Goal: Task Accomplishment & Management: Complete application form

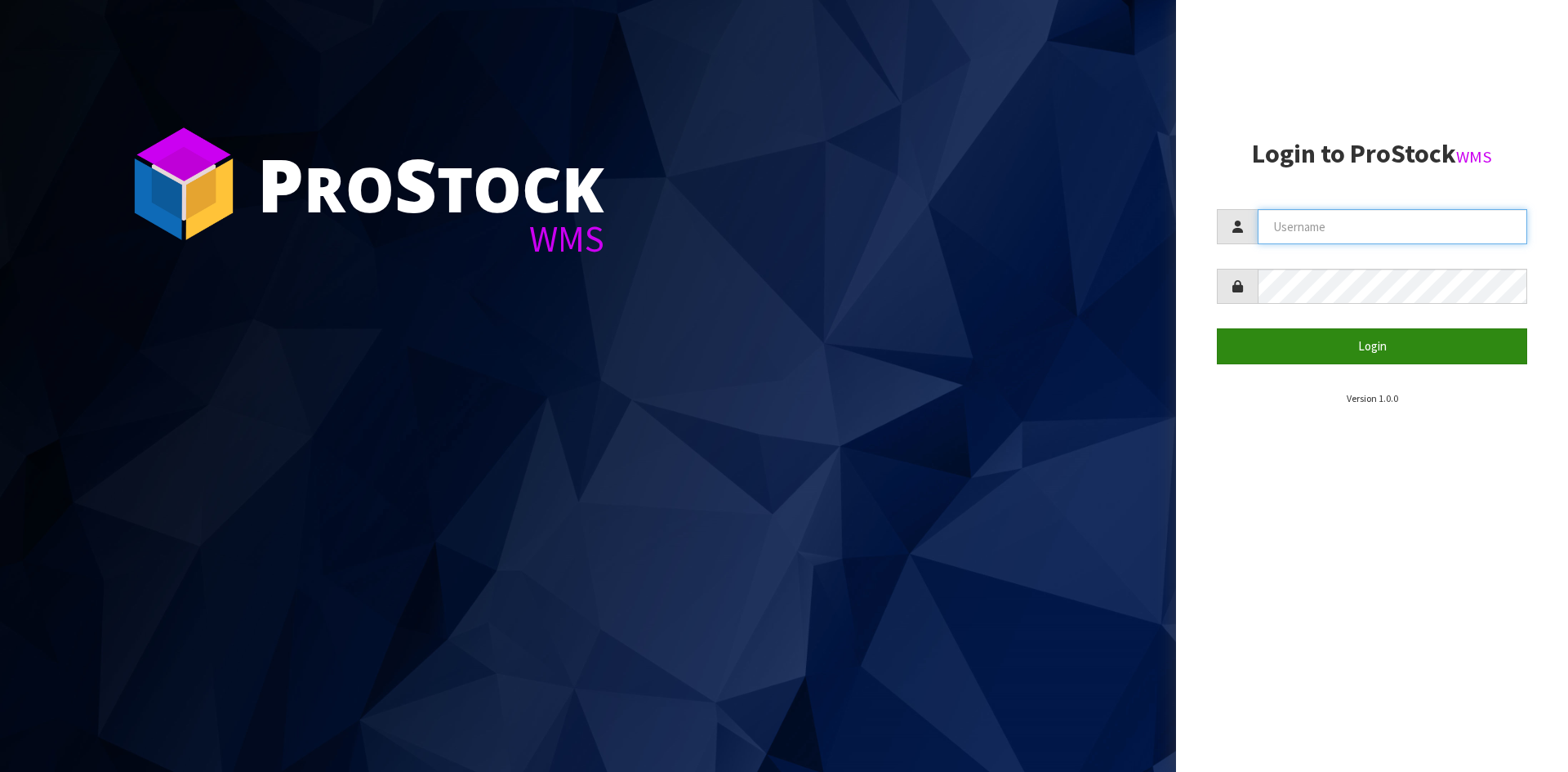
type input "YOURREFORMER"
click at [618, 264] on button "Login" at bounding box center [1371, 346] width 310 height 35
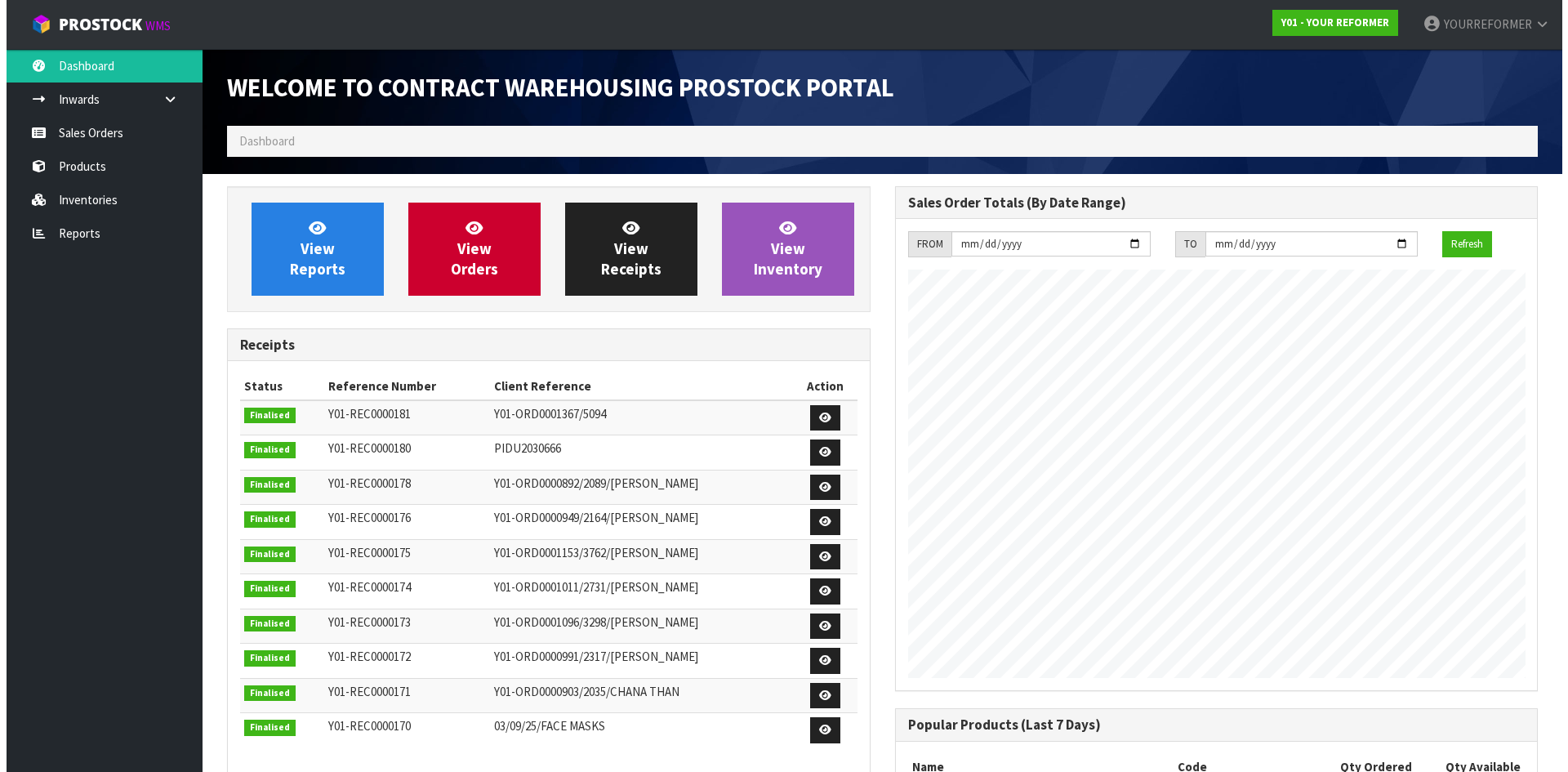
scroll to position [906, 667]
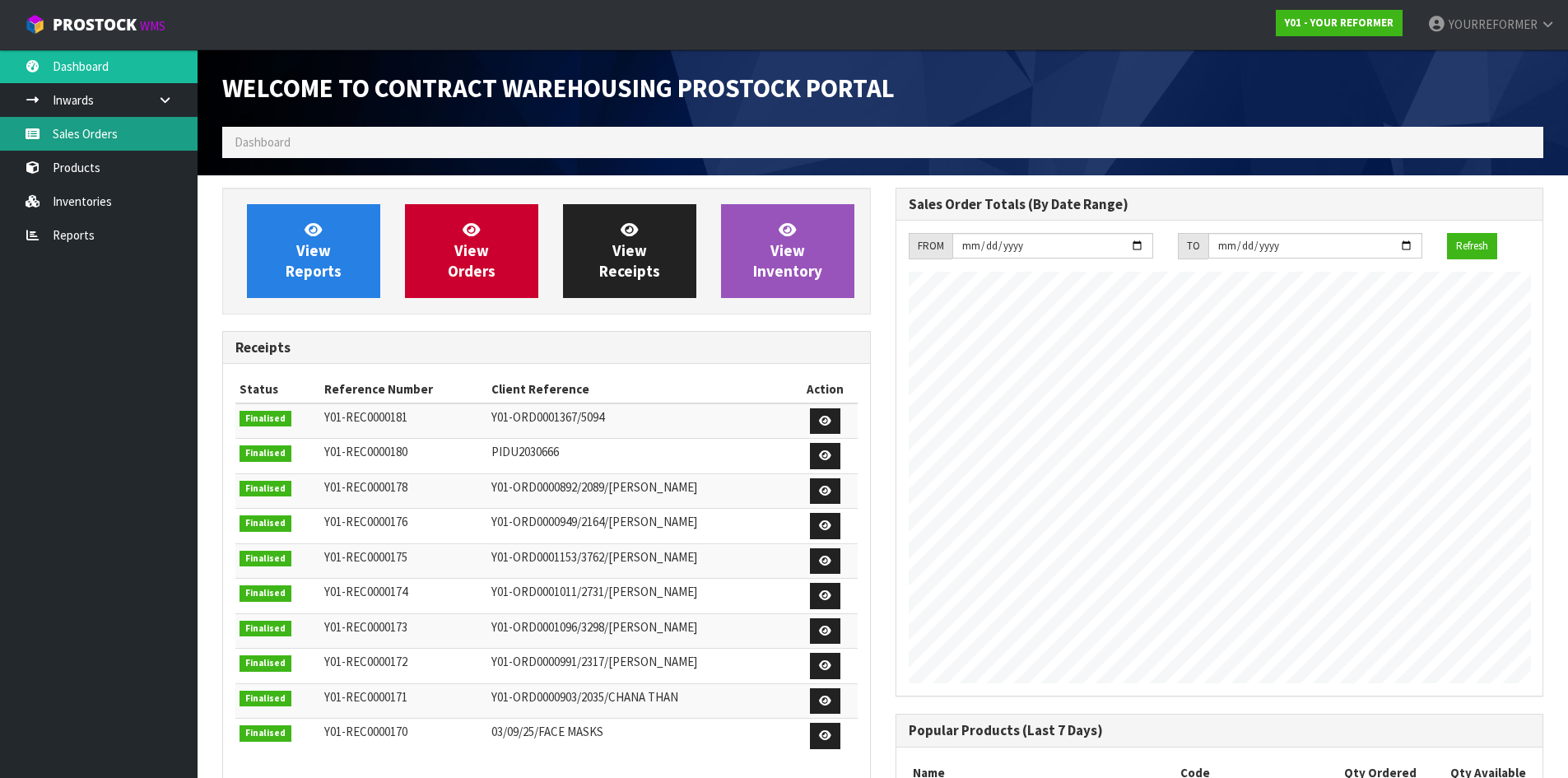
click at [106, 144] on link "Sales Orders" at bounding box center [98, 134] width 197 height 34
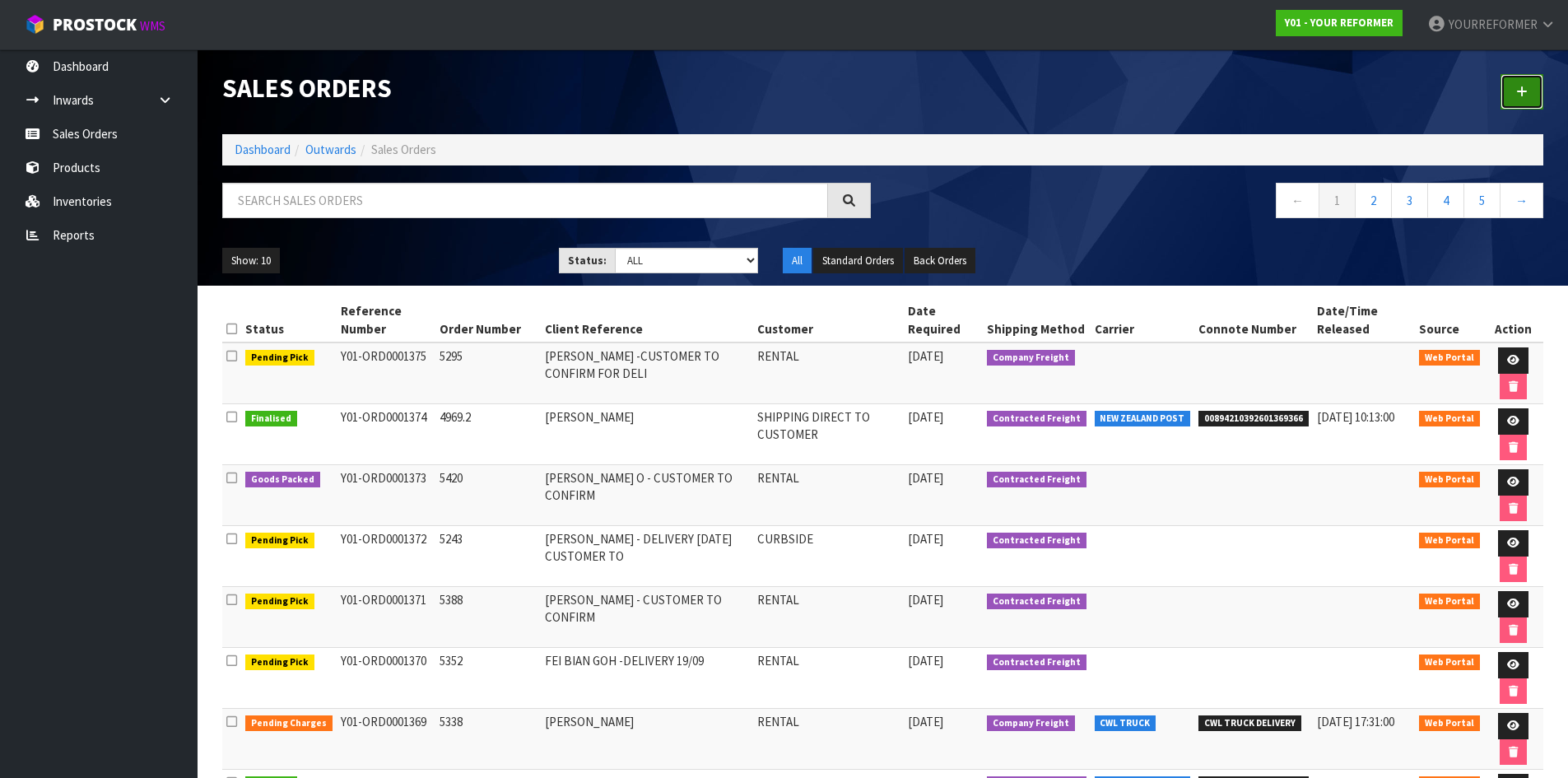
click at [623, 83] on link at bounding box center [1522, 91] width 42 height 35
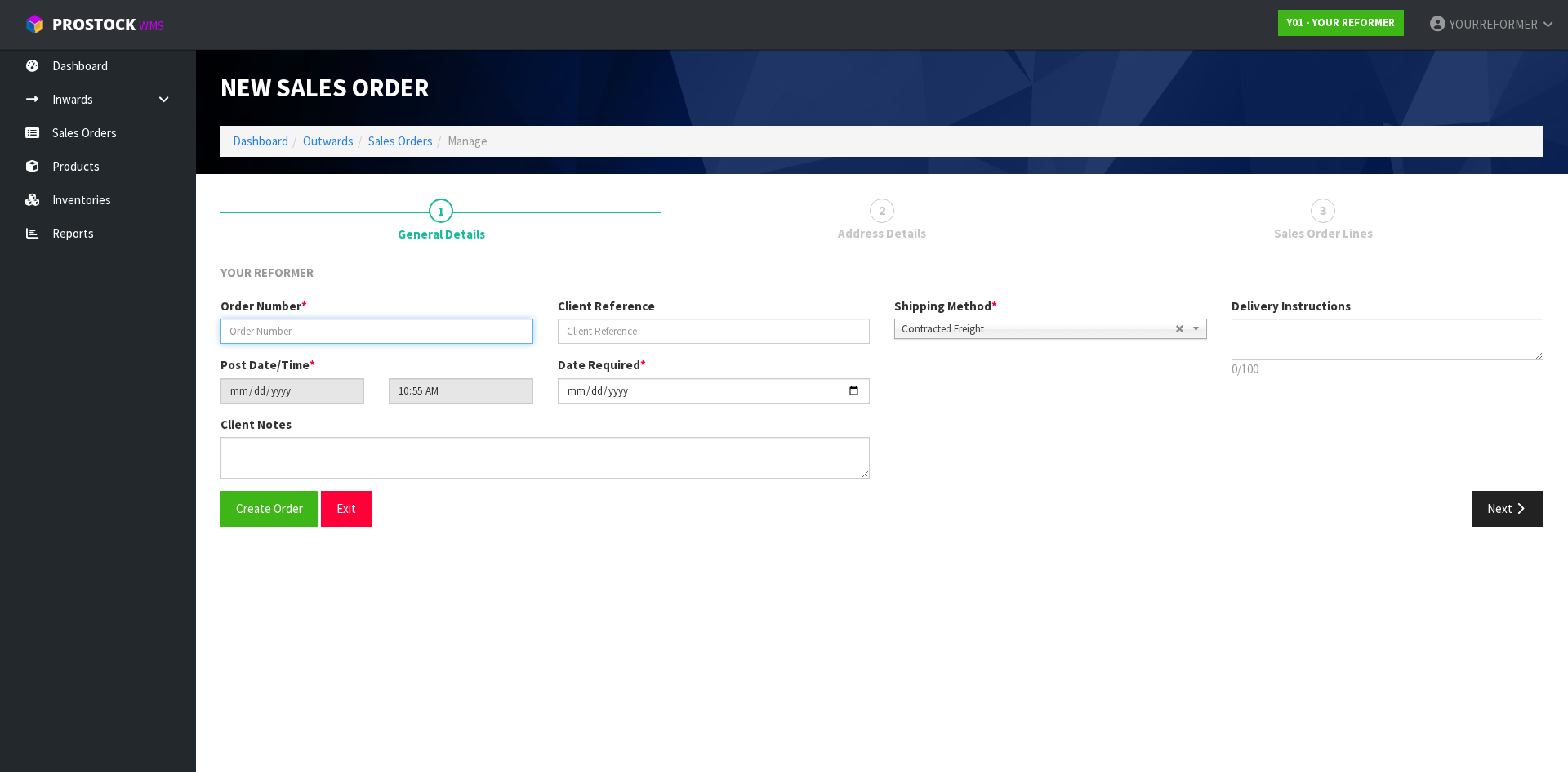
click at [344, 264] on input "text" at bounding box center [377, 331] width 313 height 25
paste input "5073"
type input "5073.2"
drag, startPoint x: 699, startPoint y: 340, endPoint x: 853, endPoint y: 339, distance: 154.0
click at [618, 264] on input "text" at bounding box center [715, 331] width 313 height 25
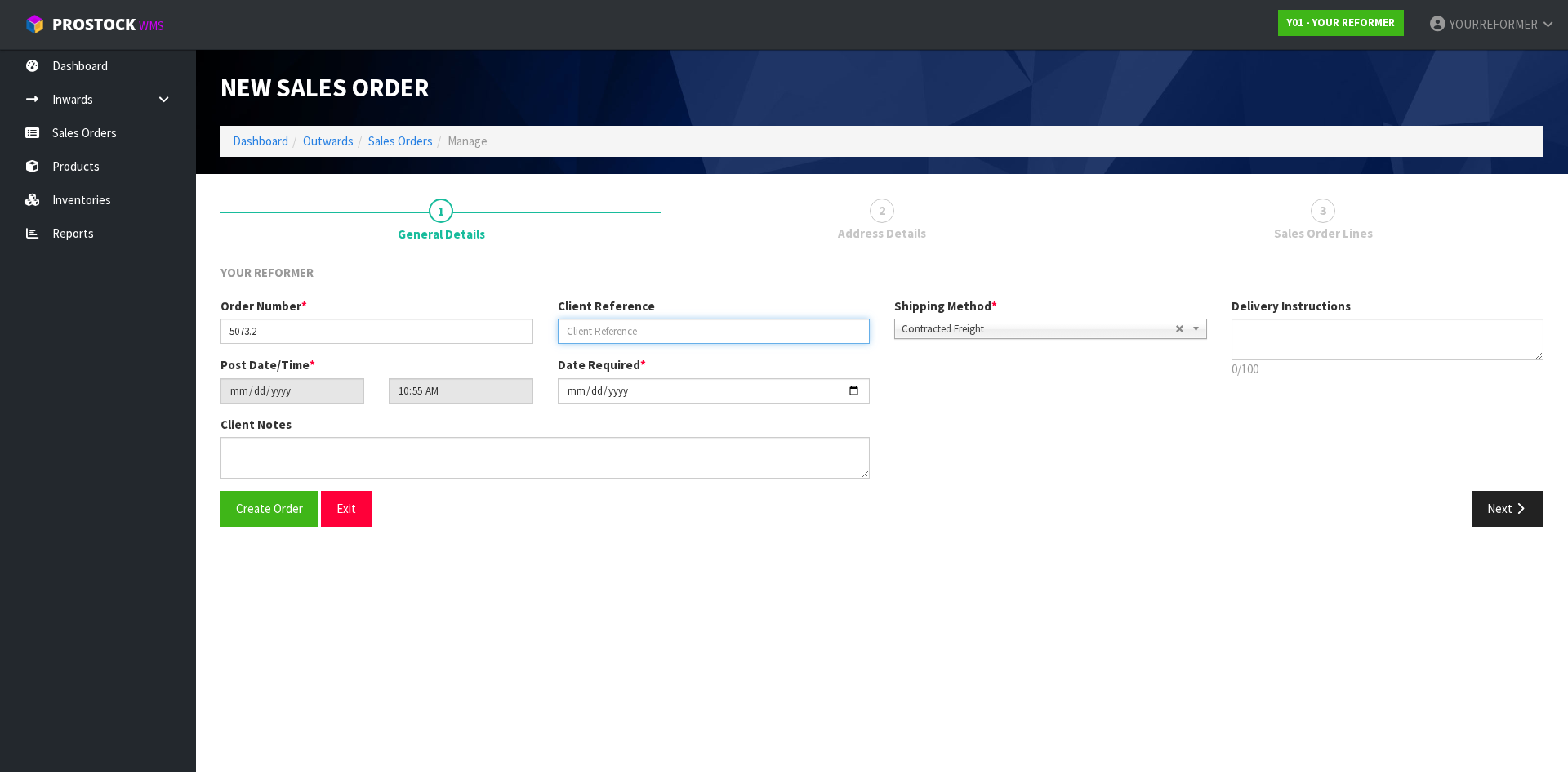
paste input "[PERSON_NAME]"
type input "[PERSON_NAME]"
click at [618, 264] on textarea at bounding box center [1388, 339] width 313 height 41
paste textarea "[PHONE_NUMBER]"
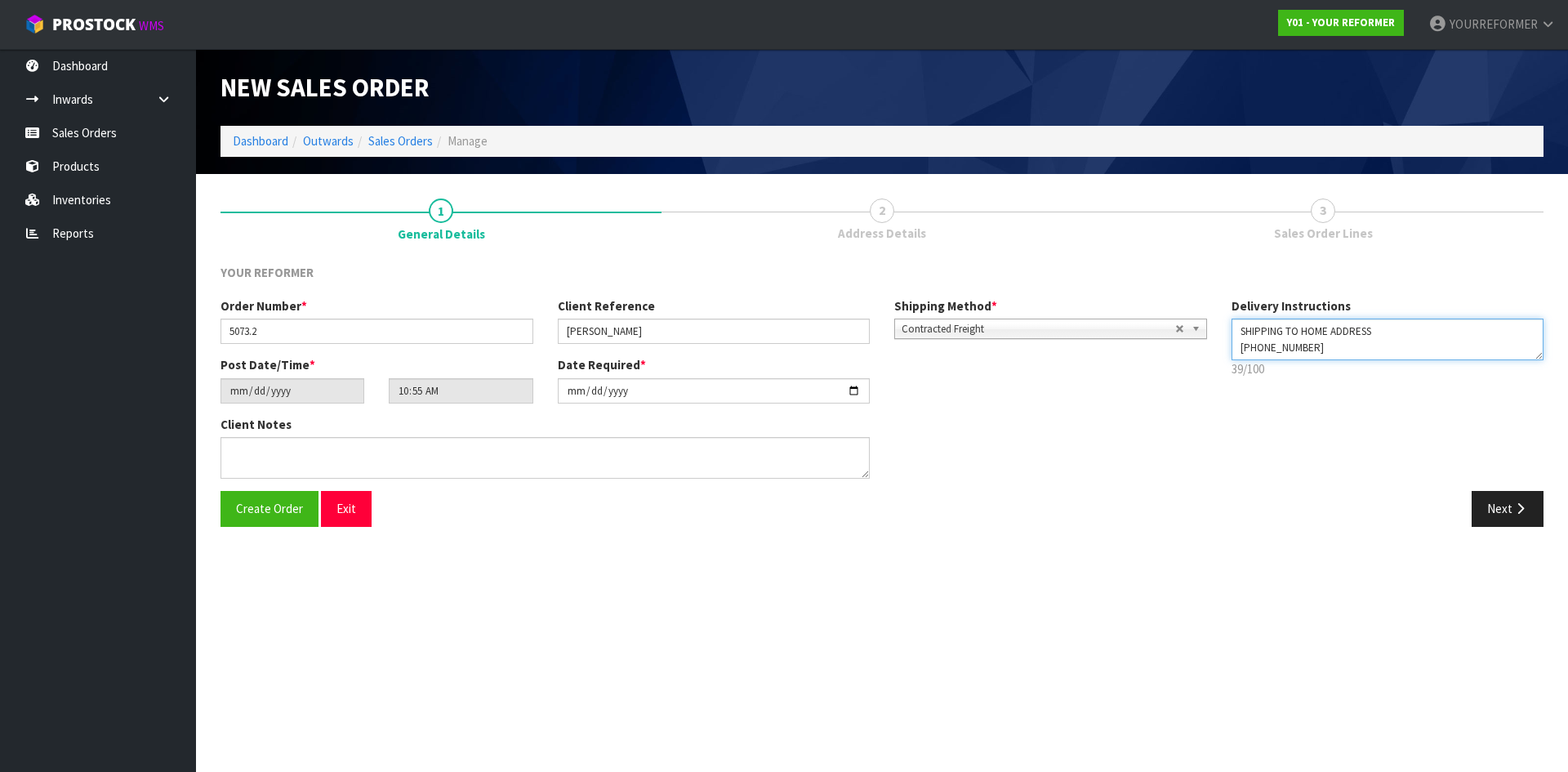
type textarea "SHIPPING TO HOME ADDRESS [PHONE_NUMBER]"
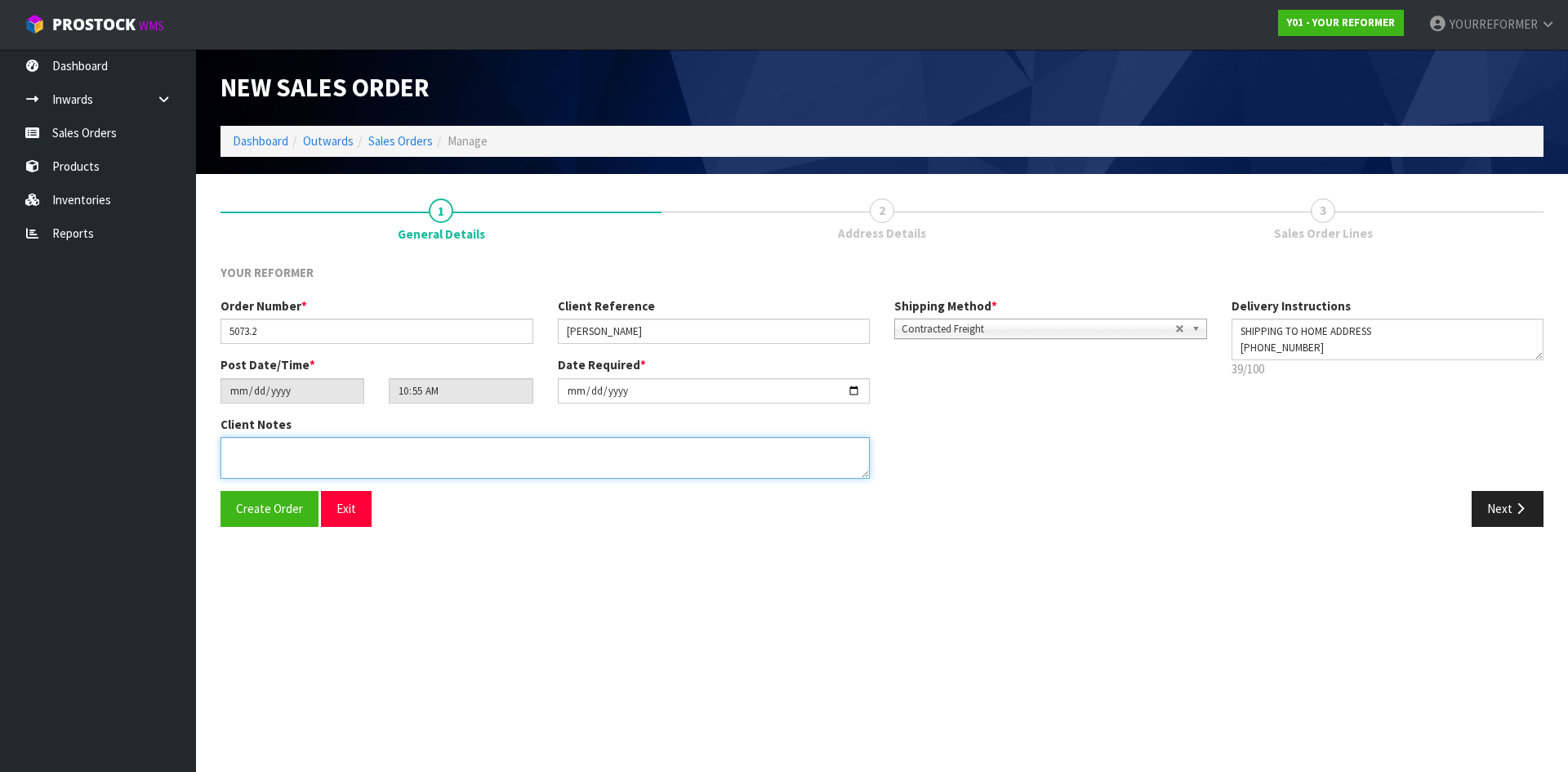
click at [343, 264] on textarea at bounding box center [544, 458] width 649 height 41
paste textarea "[PERSON_NAME] [STREET_ADDRESS][PERSON_NAME] [PHONE_NUMBER]"
type textarea "[PERSON_NAME] [STREET_ADDRESS][PERSON_NAME] [PHONE_NUMBER]"
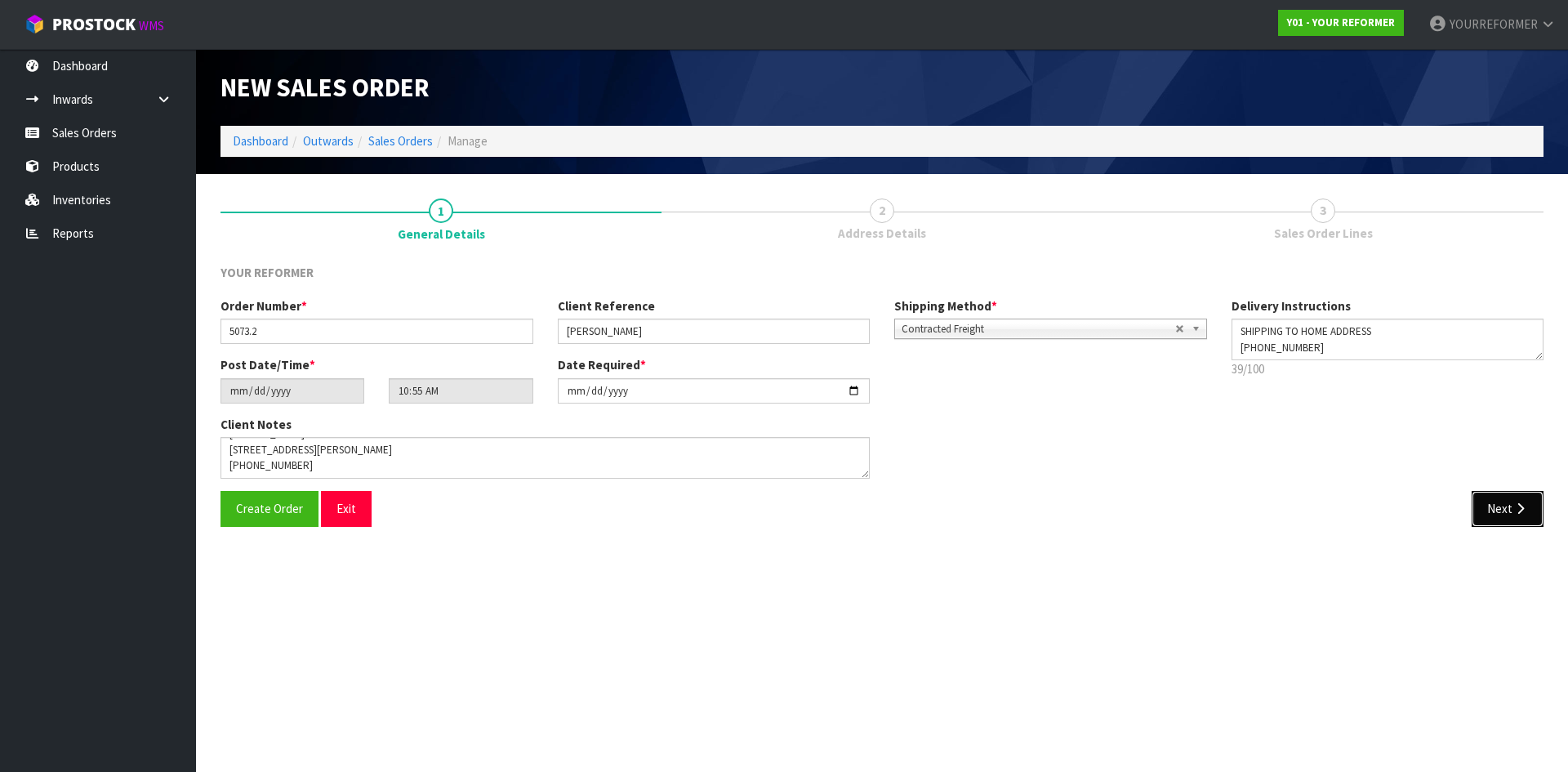
click at [618, 264] on button "Next" at bounding box center [1507, 508] width 72 height 35
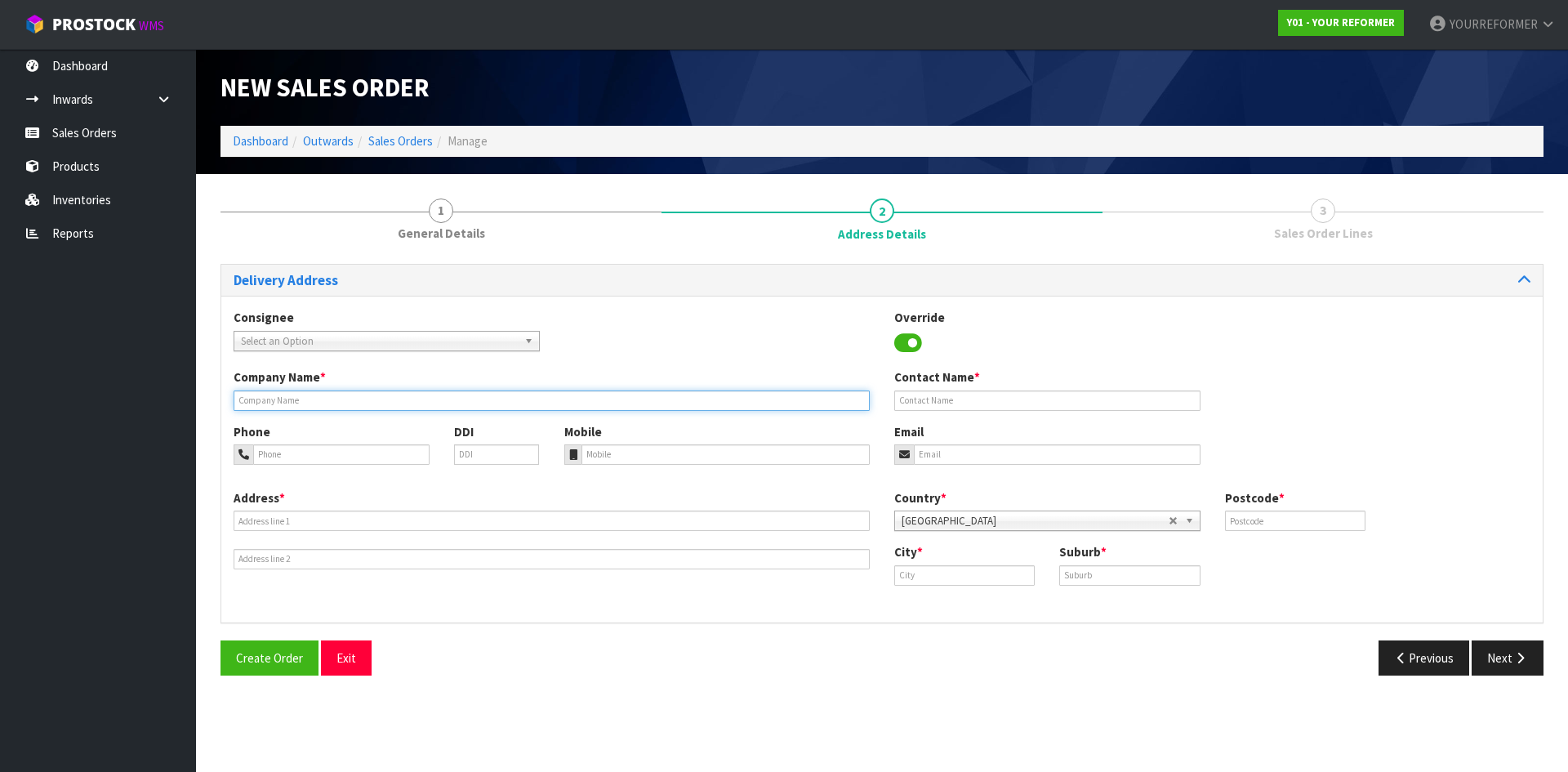
click at [329, 264] on input "text" at bounding box center [551, 401] width 636 height 21
type input "SHIPPING TO HOME ADDRESS"
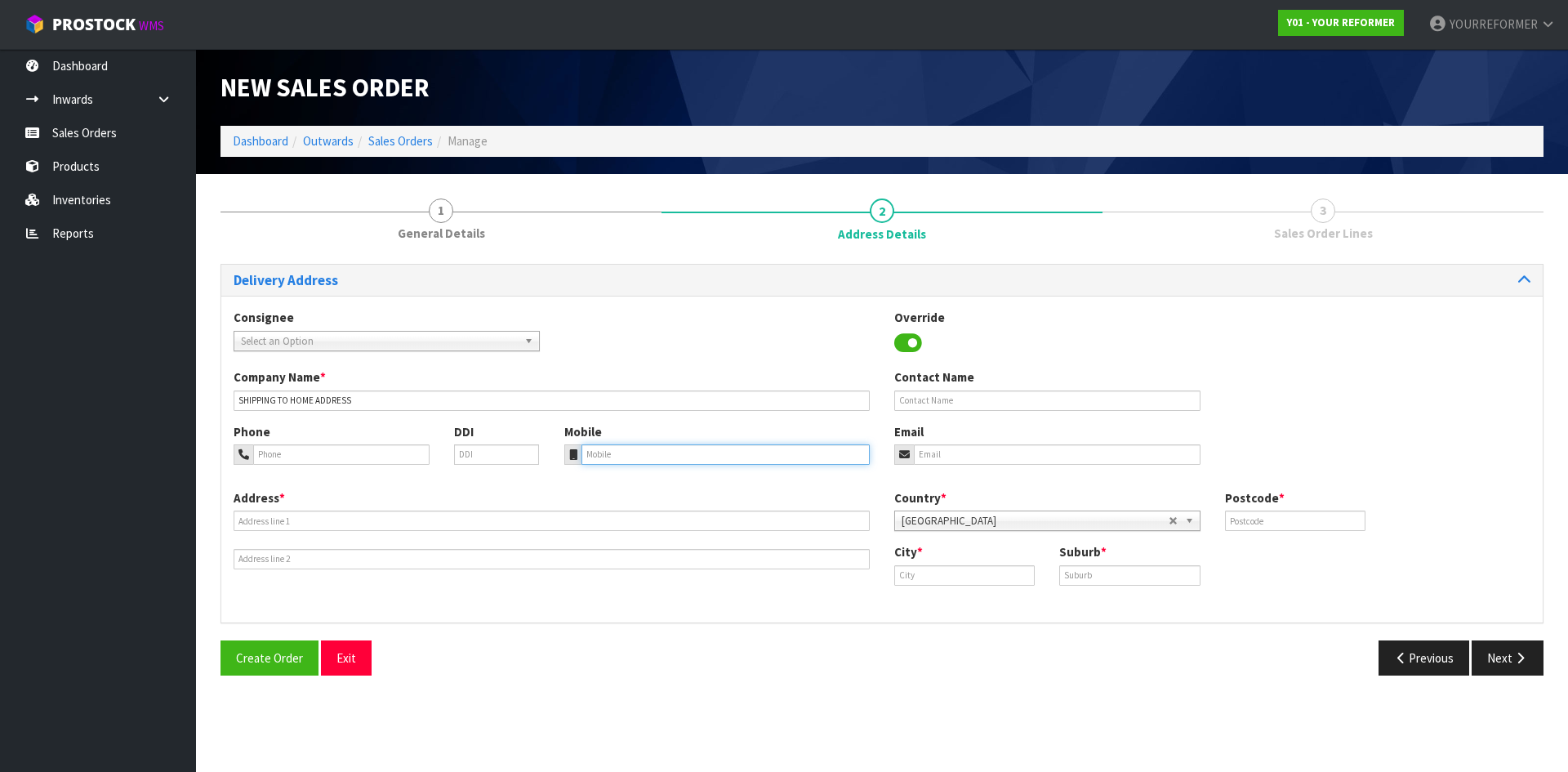
click at [618, 264] on input "tel" at bounding box center [726, 454] width 289 height 21
paste input "[PHONE_NUMBER]"
type input "[PHONE_NUMBER]"
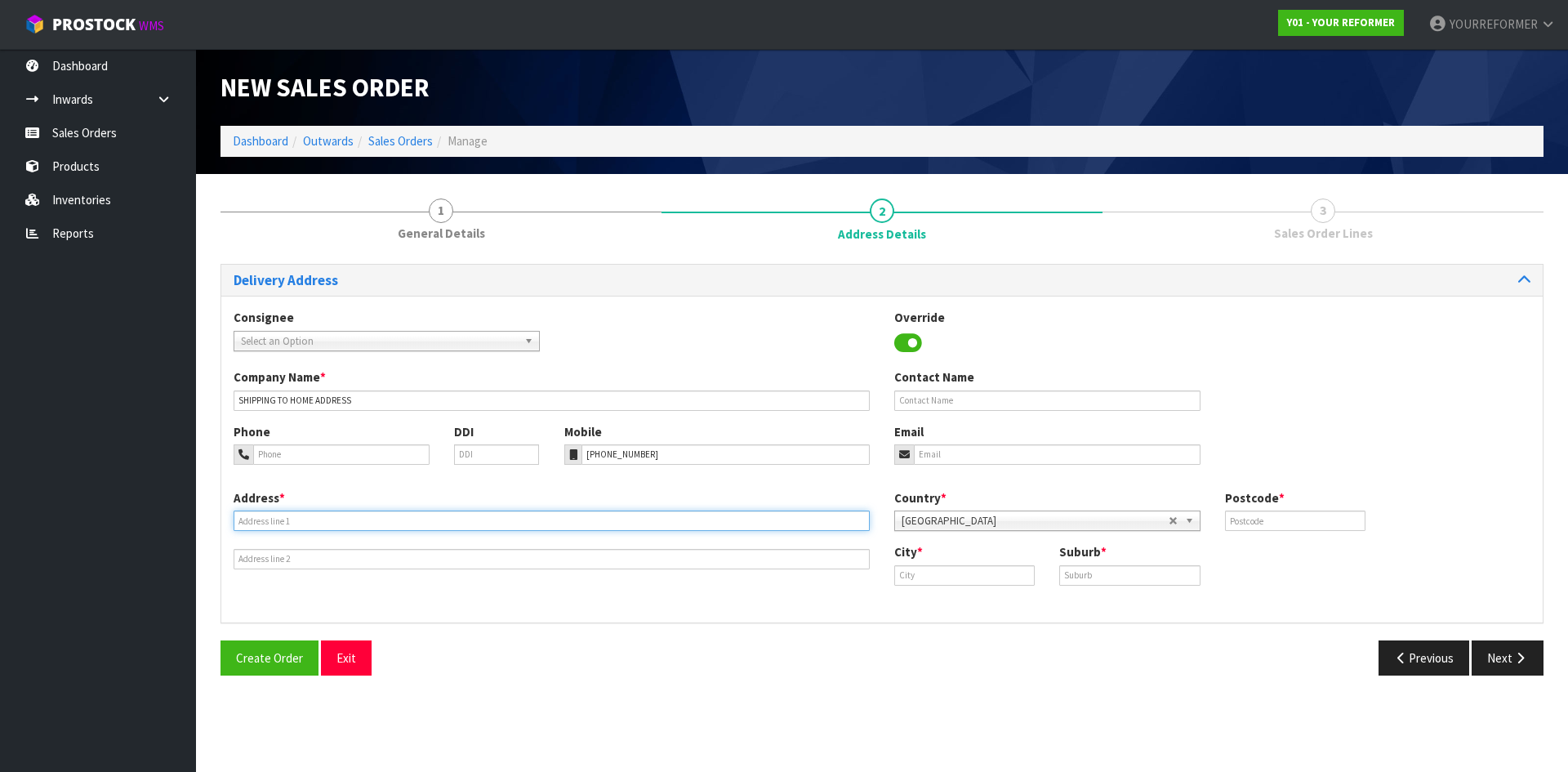
click at [418, 264] on input "text" at bounding box center [551, 521] width 636 height 21
paste input "[STREET_ADDRESS][PERSON_NAME]"
type input "[STREET_ADDRESS][PERSON_NAME]"
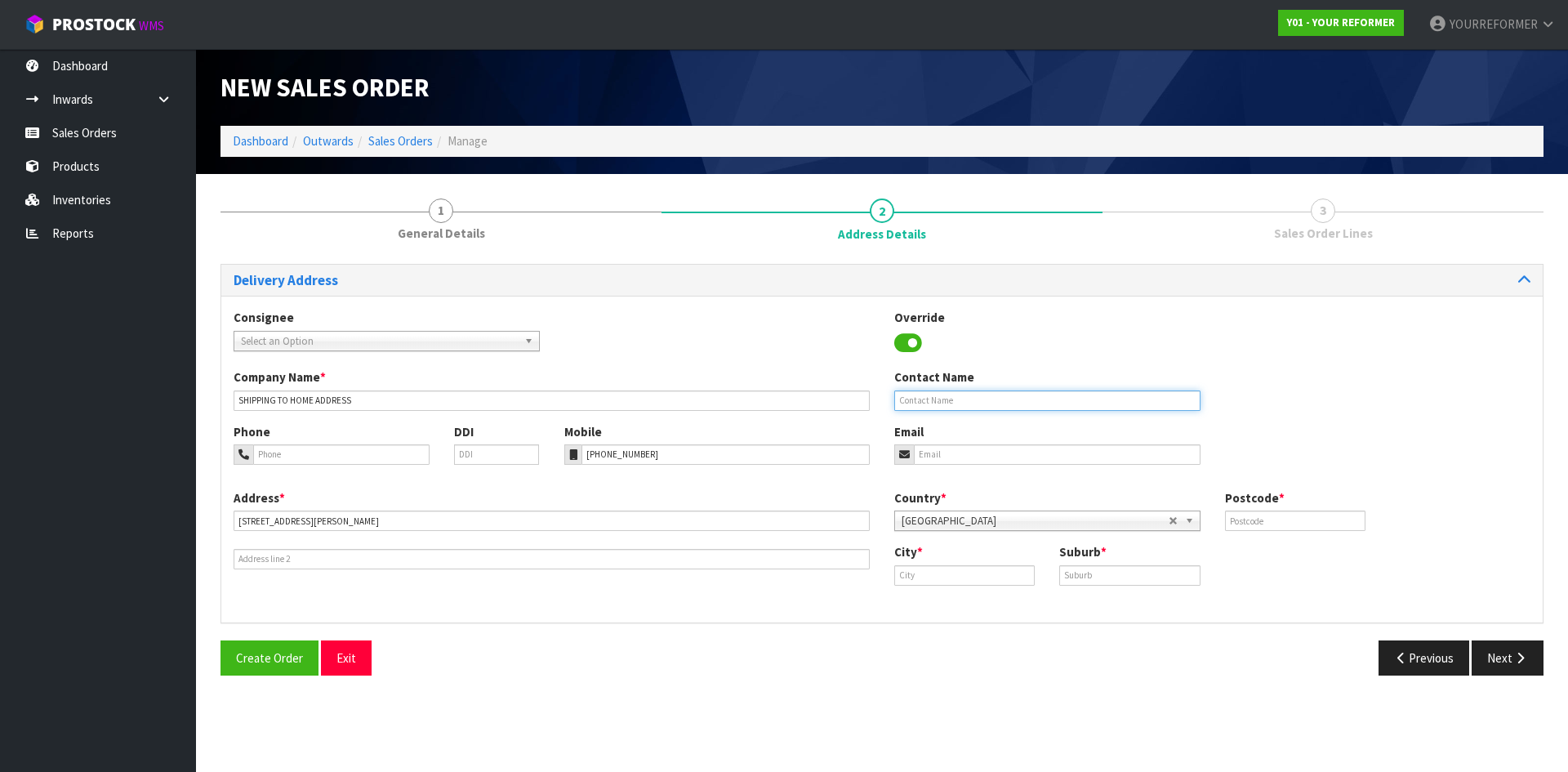
drag, startPoint x: 1025, startPoint y: 400, endPoint x: 1024, endPoint y: 409, distance: 9.1
click at [618, 264] on input "text" at bounding box center [1047, 401] width 306 height 21
paste input "[PERSON_NAME]"
type input "[PERSON_NAME]"
drag, startPoint x: 961, startPoint y: 455, endPoint x: 942, endPoint y: 455, distance: 19.0
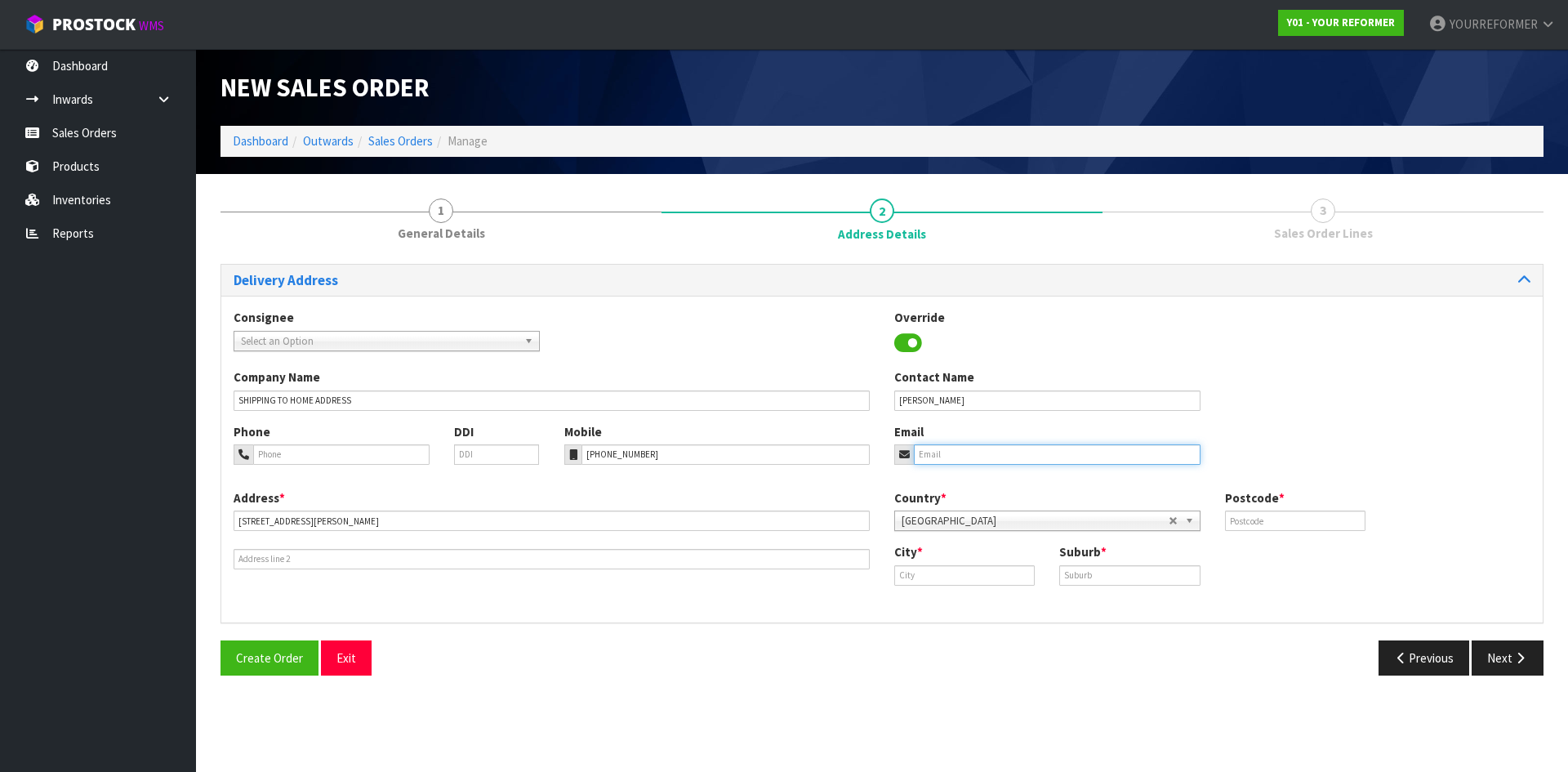
click at [618, 264] on input "email" at bounding box center [1058, 454] width 287 height 21
click at [618, 264] on div "Email" at bounding box center [1047, 444] width 331 height 41
click at [618, 264] on input "email" at bounding box center [1058, 454] width 287 height 21
paste input "[EMAIL_ADDRESS][DOMAIN_NAME]"
type input "[EMAIL_ADDRESS][DOMAIN_NAME]"
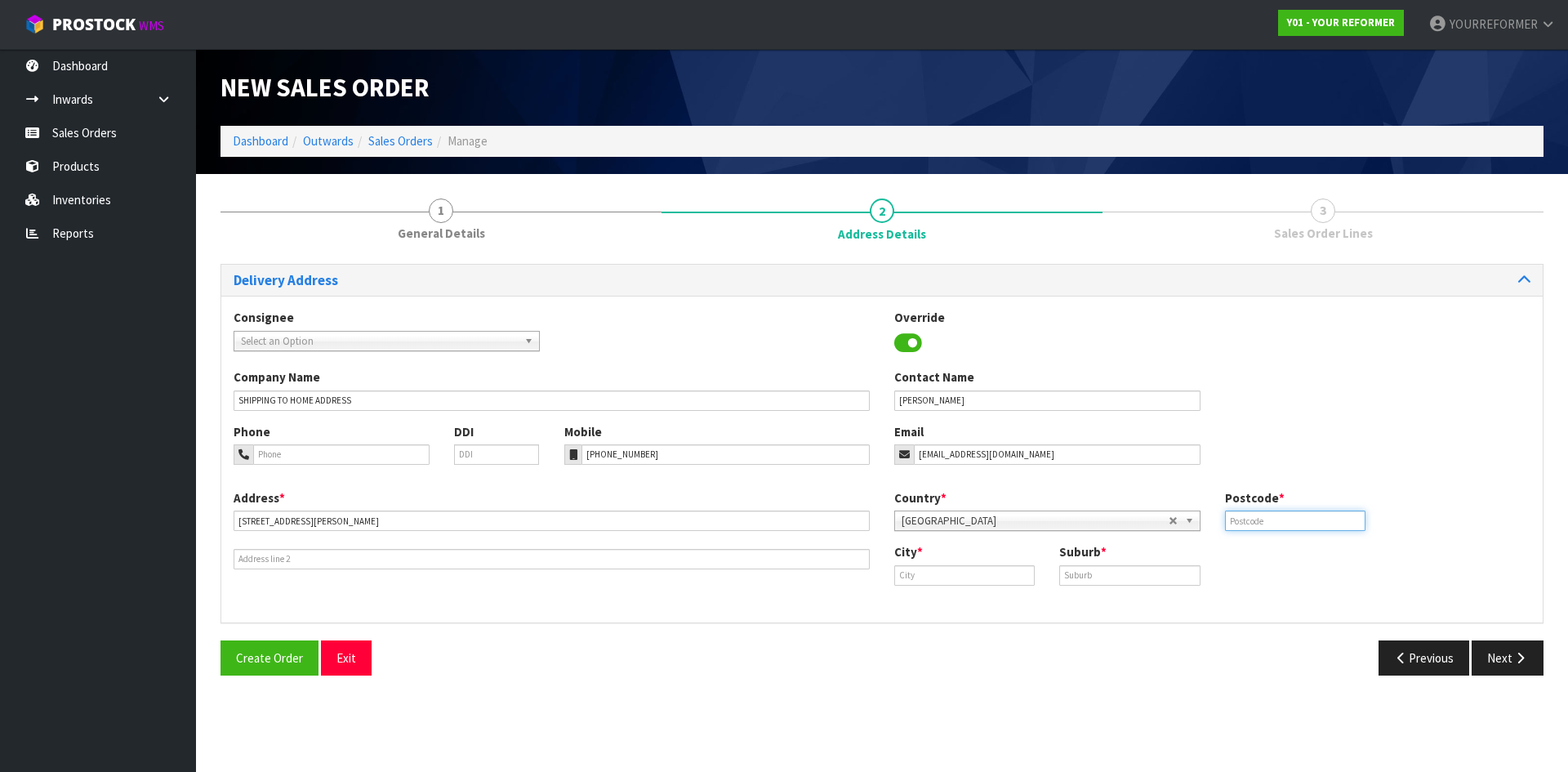
click at [618, 264] on input "text" at bounding box center [1295, 521] width 141 height 21
type input "1026"
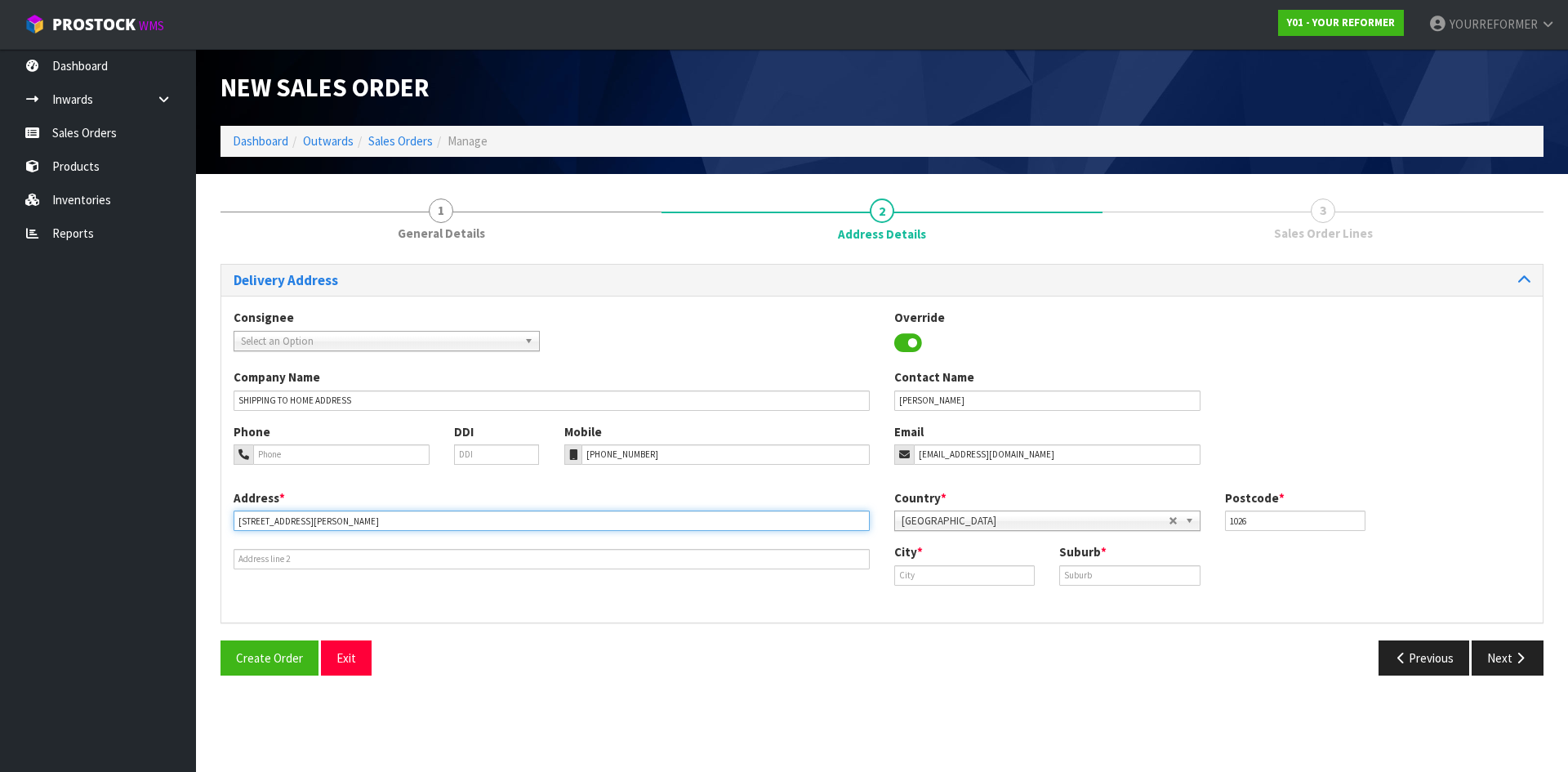
click at [332, 264] on input "[STREET_ADDRESS][PERSON_NAME]" at bounding box center [551, 521] width 636 height 21
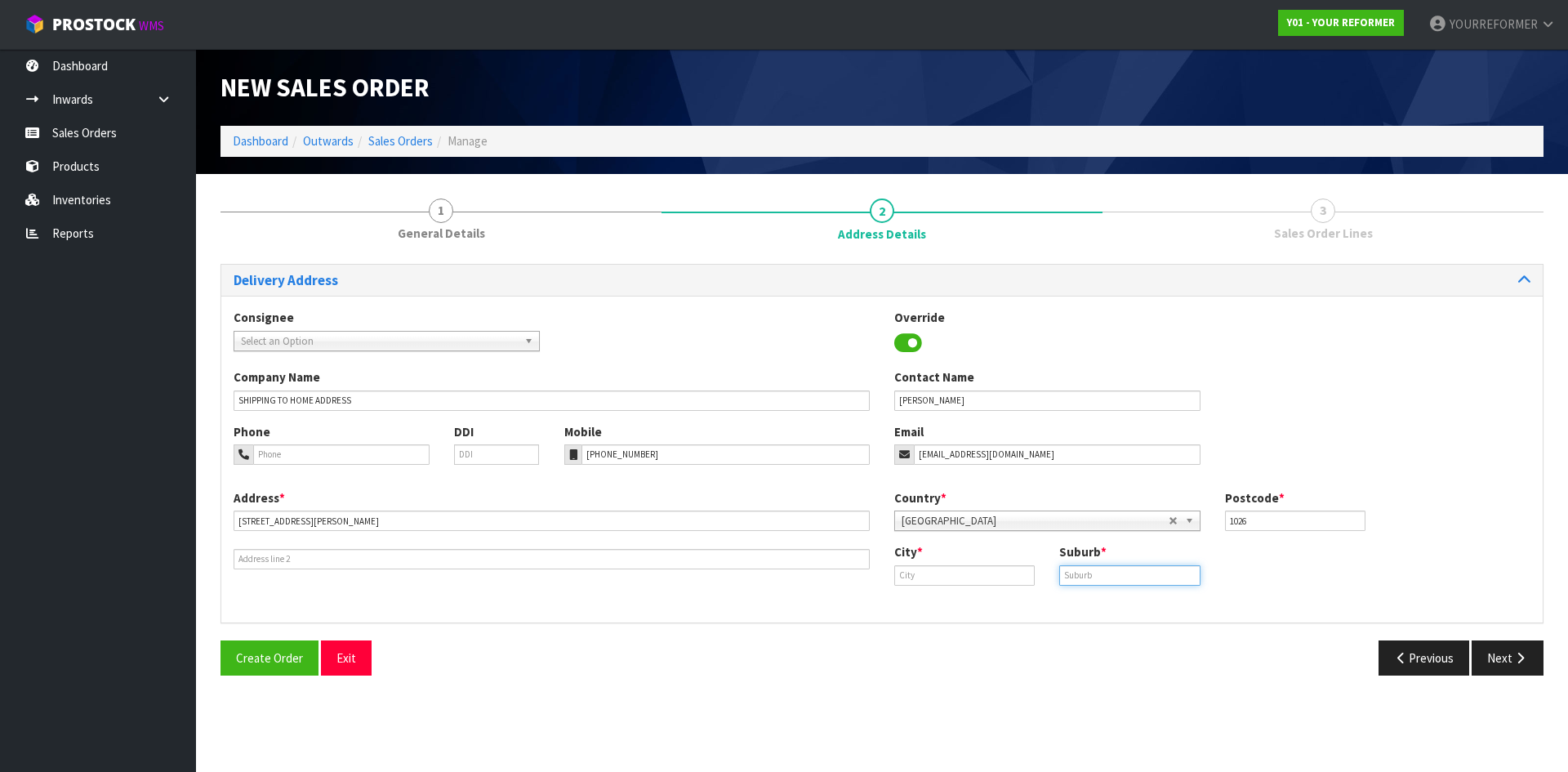
click at [618, 264] on input "text" at bounding box center [1130, 575] width 141 height 21
paste input "AVONDALE"
type input "AVONDALE"
click at [618, 264] on input "text" at bounding box center [965, 575] width 141 height 21
drag, startPoint x: 943, startPoint y: 606, endPoint x: 1057, endPoint y: 604, distance: 114.0
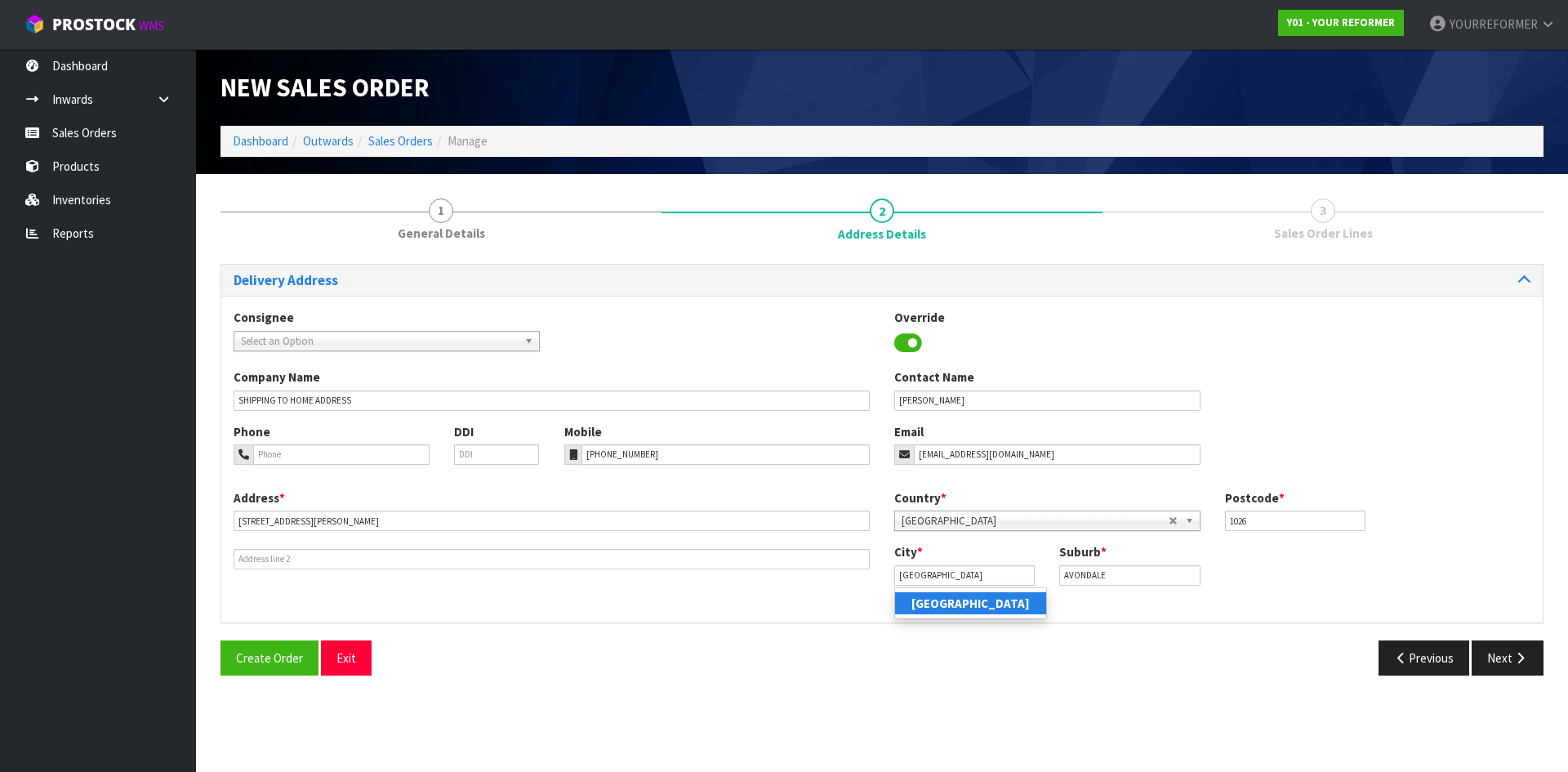
click at [618, 264] on strong "[GEOGRAPHIC_DATA]" at bounding box center [970, 603] width 118 height 16
type input "[GEOGRAPHIC_DATA]"
drag, startPoint x: 1503, startPoint y: 655, endPoint x: 896, endPoint y: 529, distance: 619.9
click at [618, 264] on button "Next" at bounding box center [1507, 658] width 72 height 35
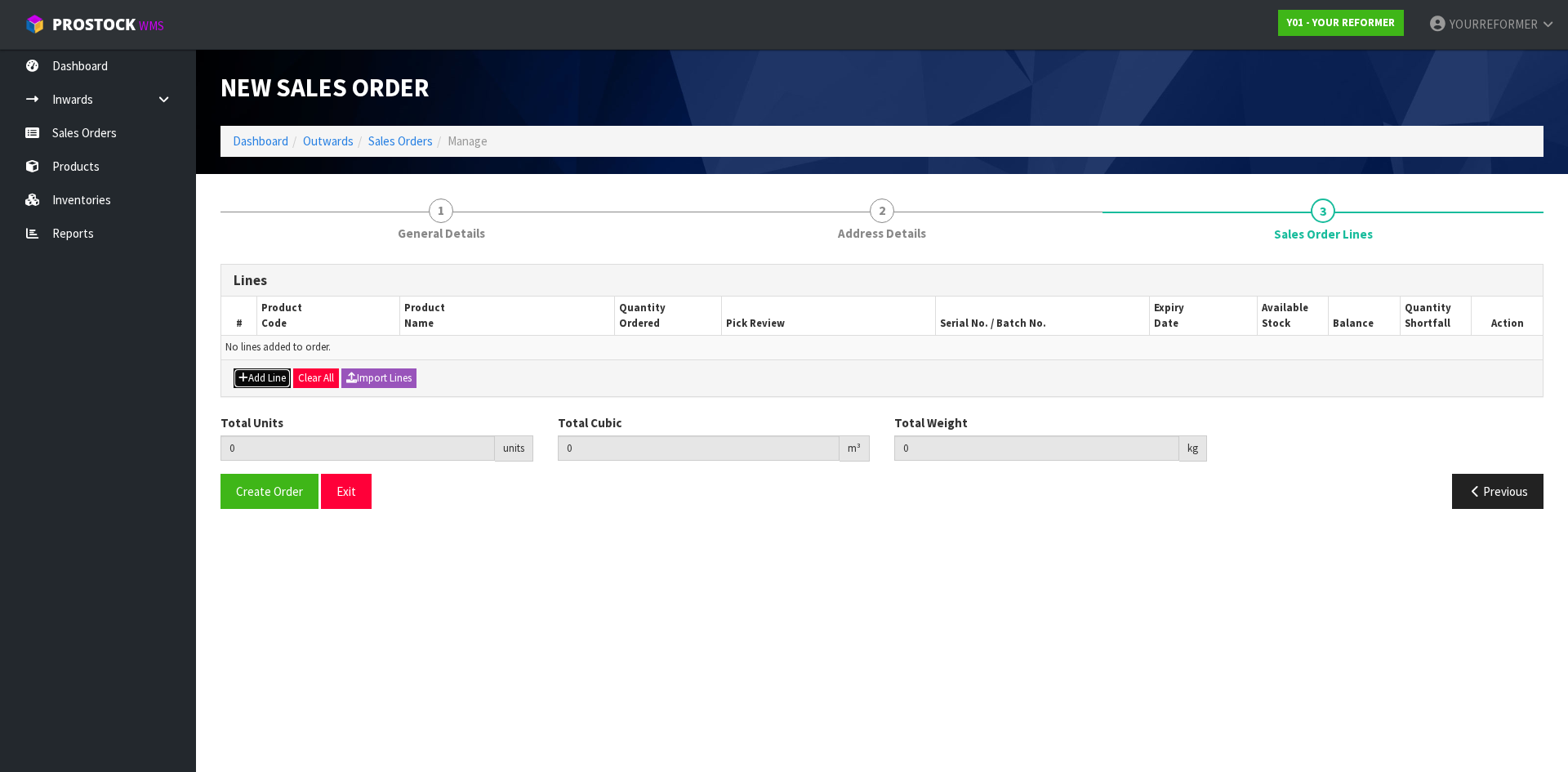
click at [256, 264] on button "Add Line" at bounding box center [261, 378] width 57 height 20
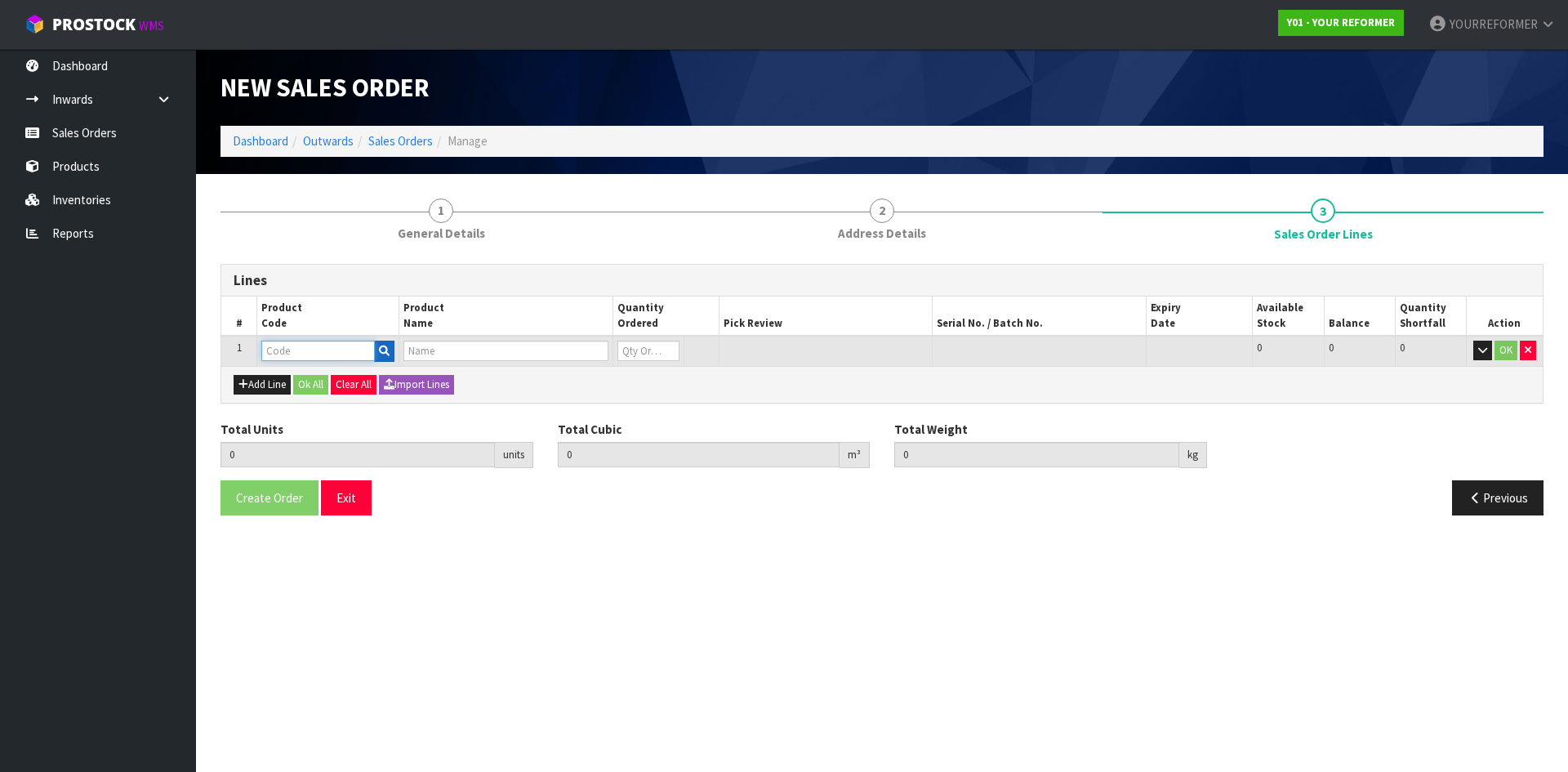
click at [373, 264] on input "text" at bounding box center [318, 351] width 113 height 21
drag, startPoint x: 385, startPoint y: 349, endPoint x: 413, endPoint y: 373, distance: 36.9
click at [385, 264] on icon "button" at bounding box center [384, 350] width 10 height 10
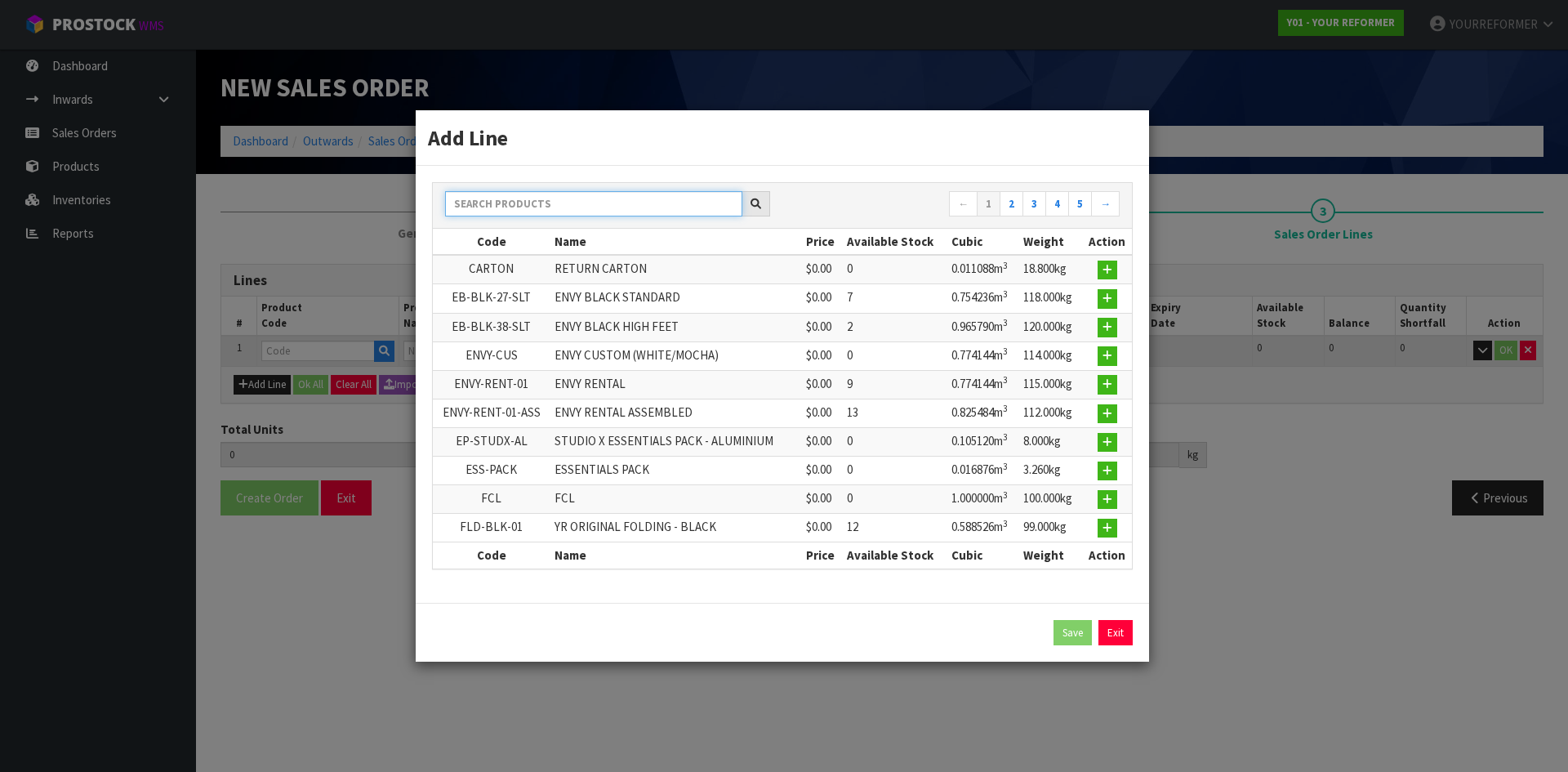
click at [515, 201] on input "text" at bounding box center [593, 203] width 297 height 25
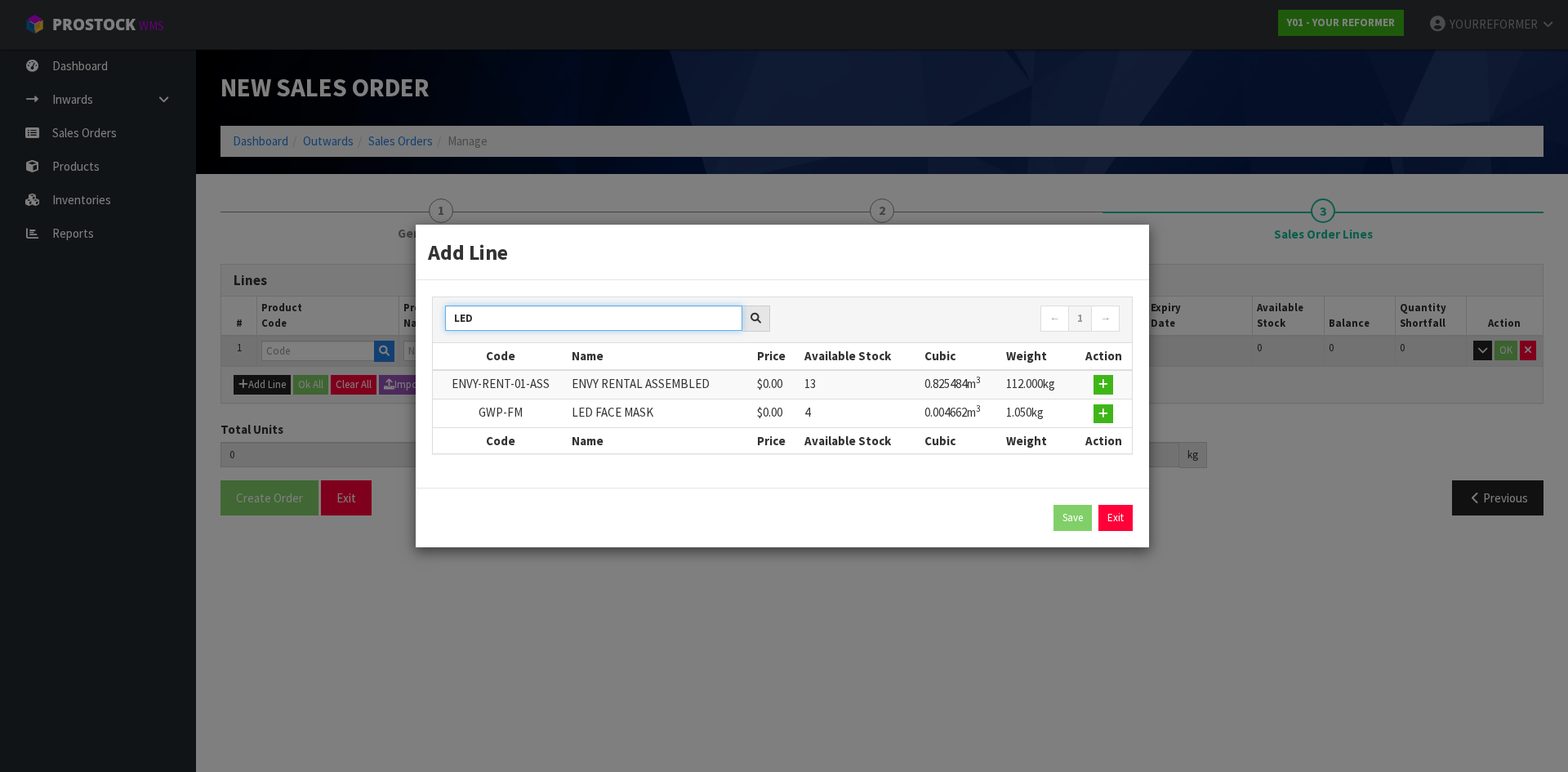
type input "LED"
click at [618, 264] on icon "button" at bounding box center [1103, 413] width 9 height 10
type input "0.000000"
type input "0.000"
type input "GWP-FM"
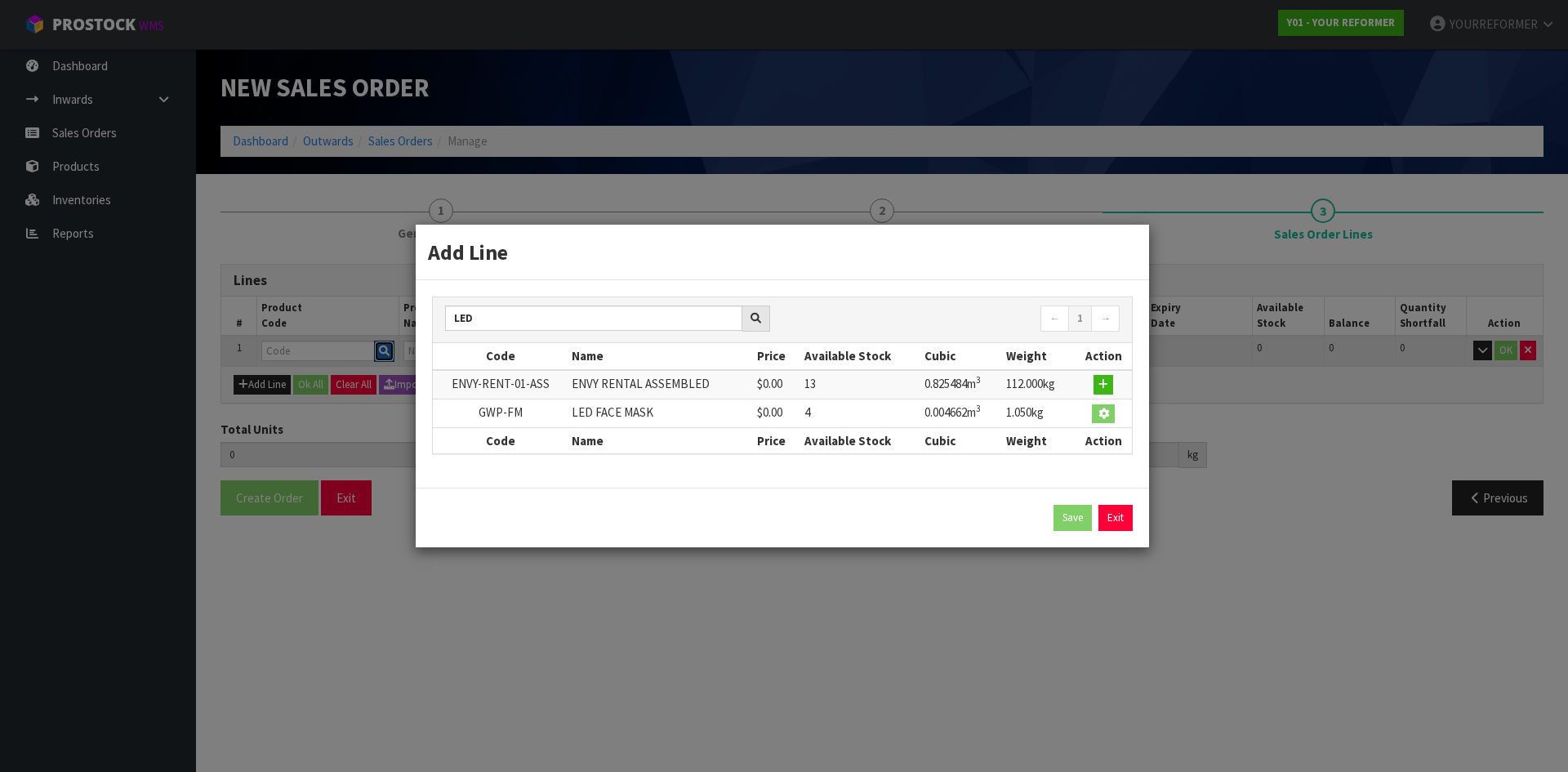
type input "LED FACE MASK"
type input "0"
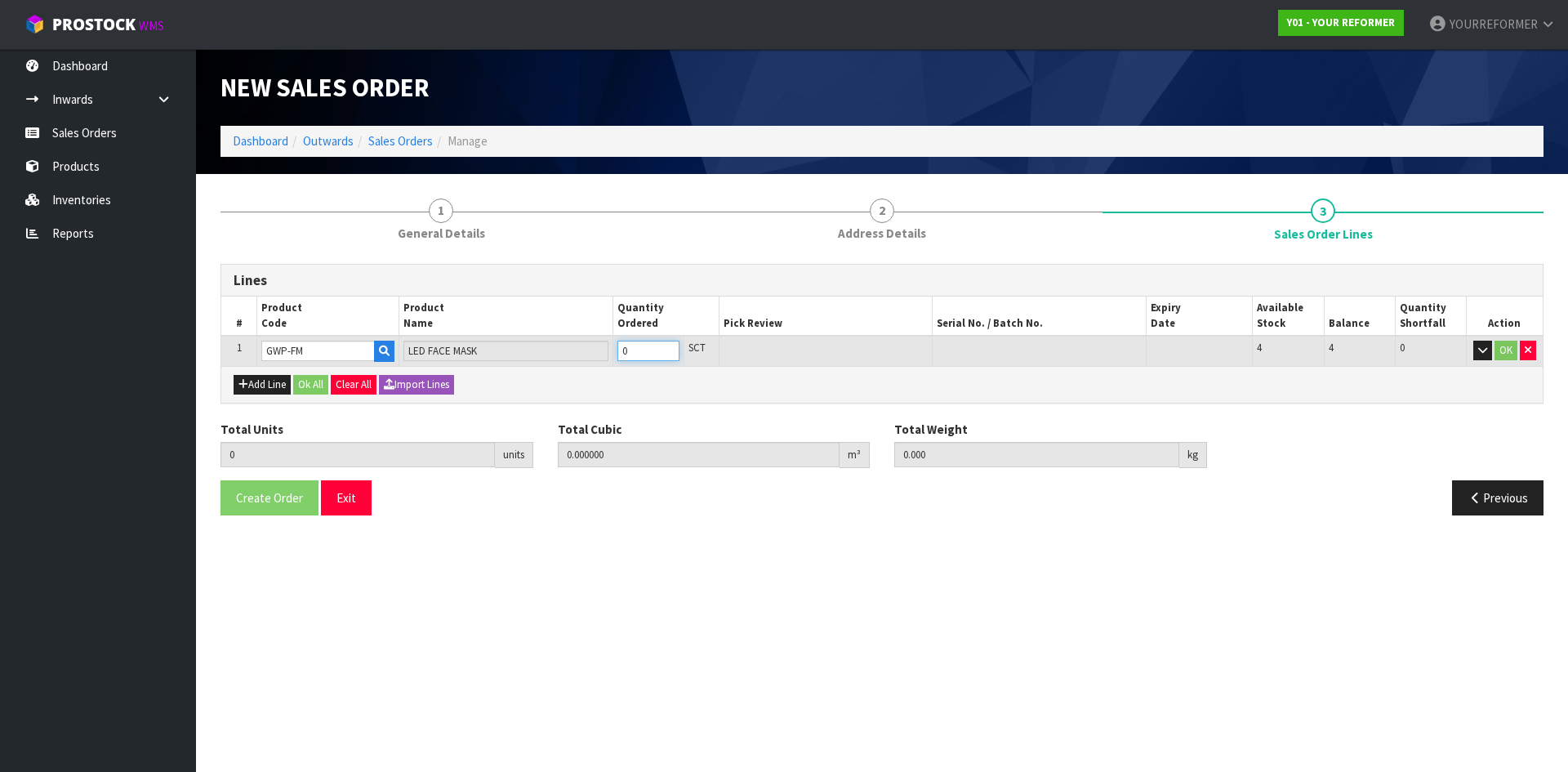
click at [618, 264] on input "0" at bounding box center [648, 351] width 62 height 21
type input "1"
type input "0.004662"
type input "1.05"
drag, startPoint x: 665, startPoint y: 346, endPoint x: 656, endPoint y: 349, distance: 9.5
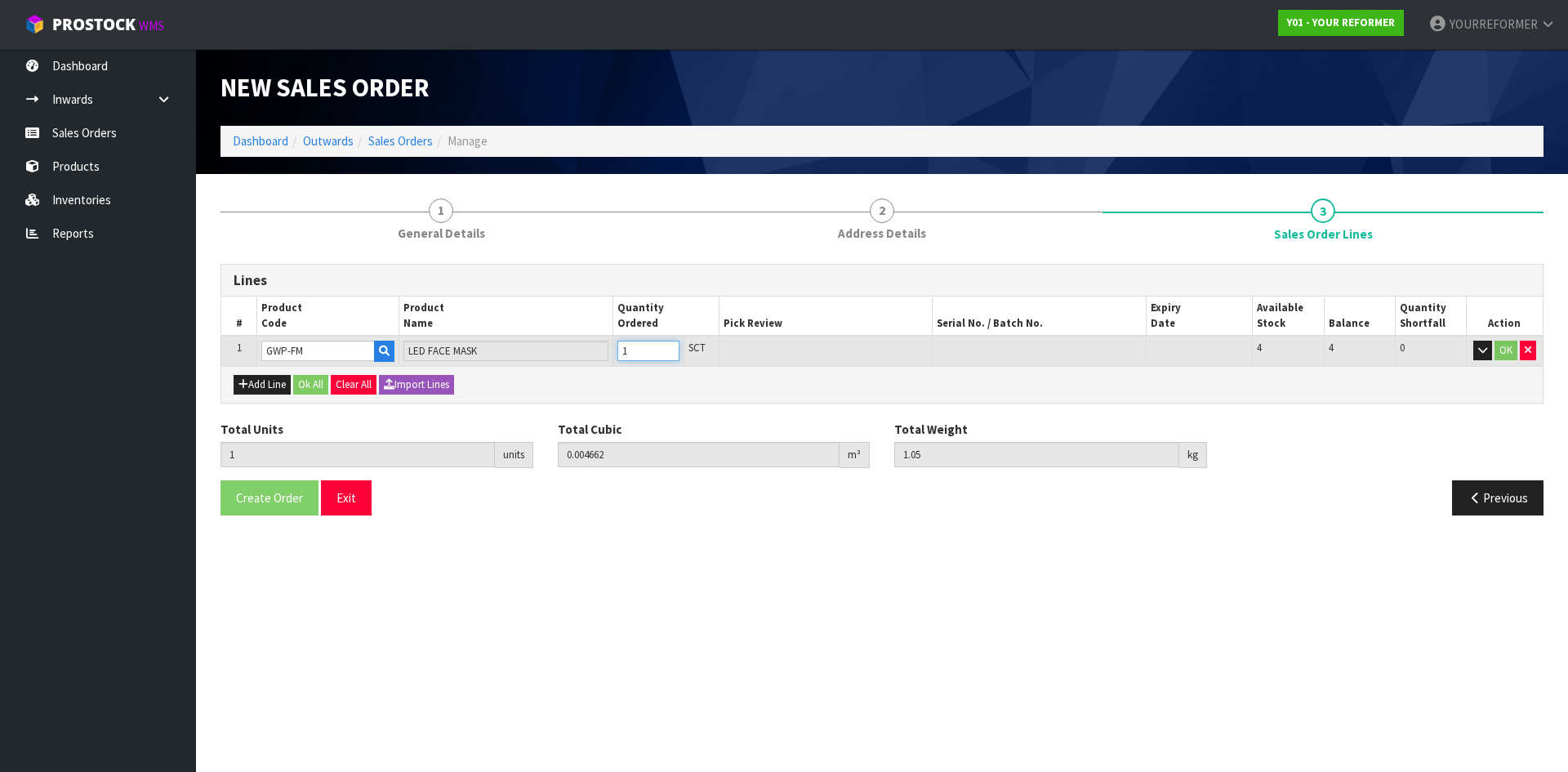
type input "1"
click at [618, 264] on input "1" at bounding box center [648, 351] width 62 height 21
click at [318, 264] on button "Ok All" at bounding box center [310, 384] width 35 height 20
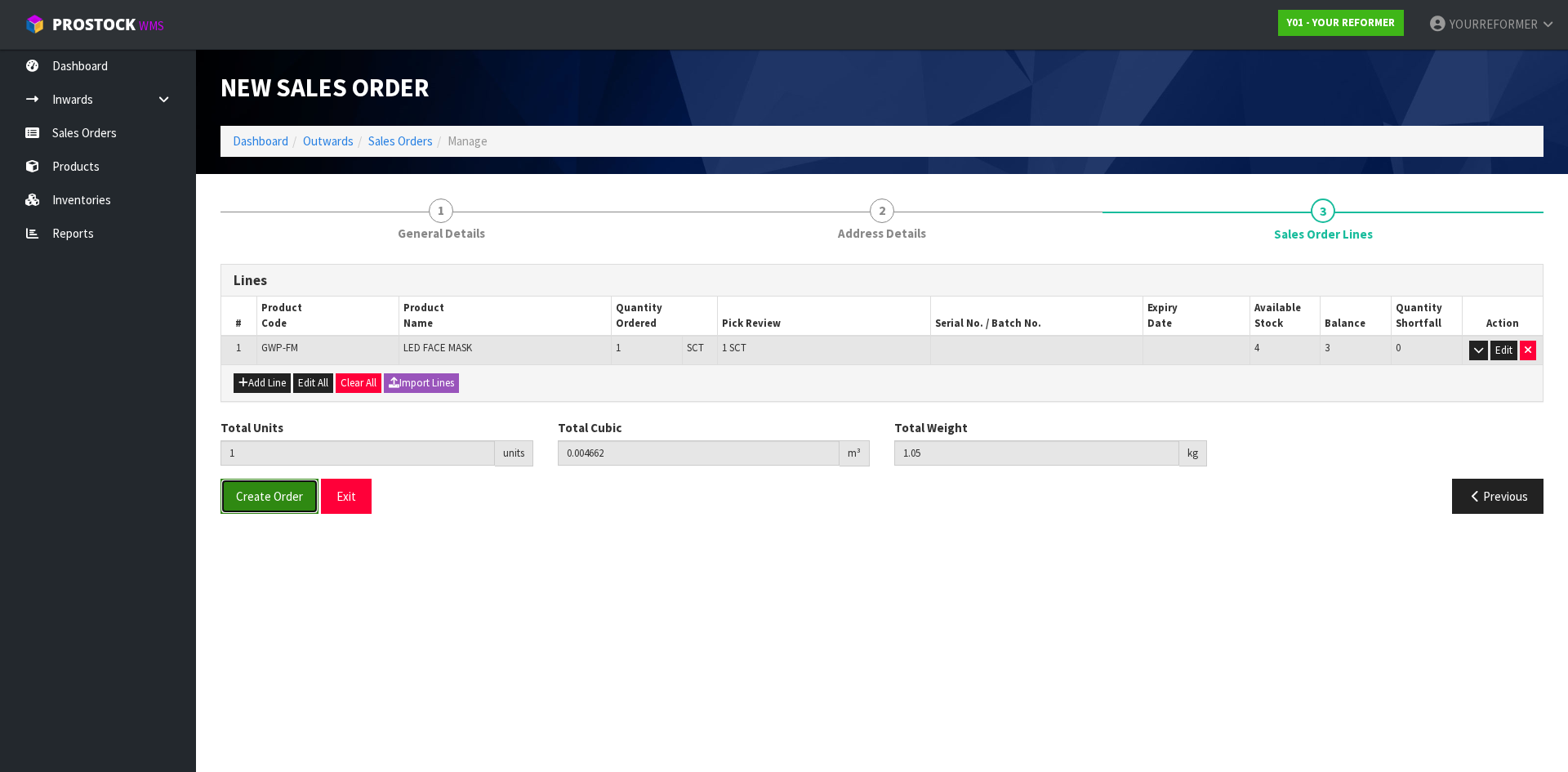
click at [259, 264] on button "Create Order" at bounding box center [269, 496] width 98 height 35
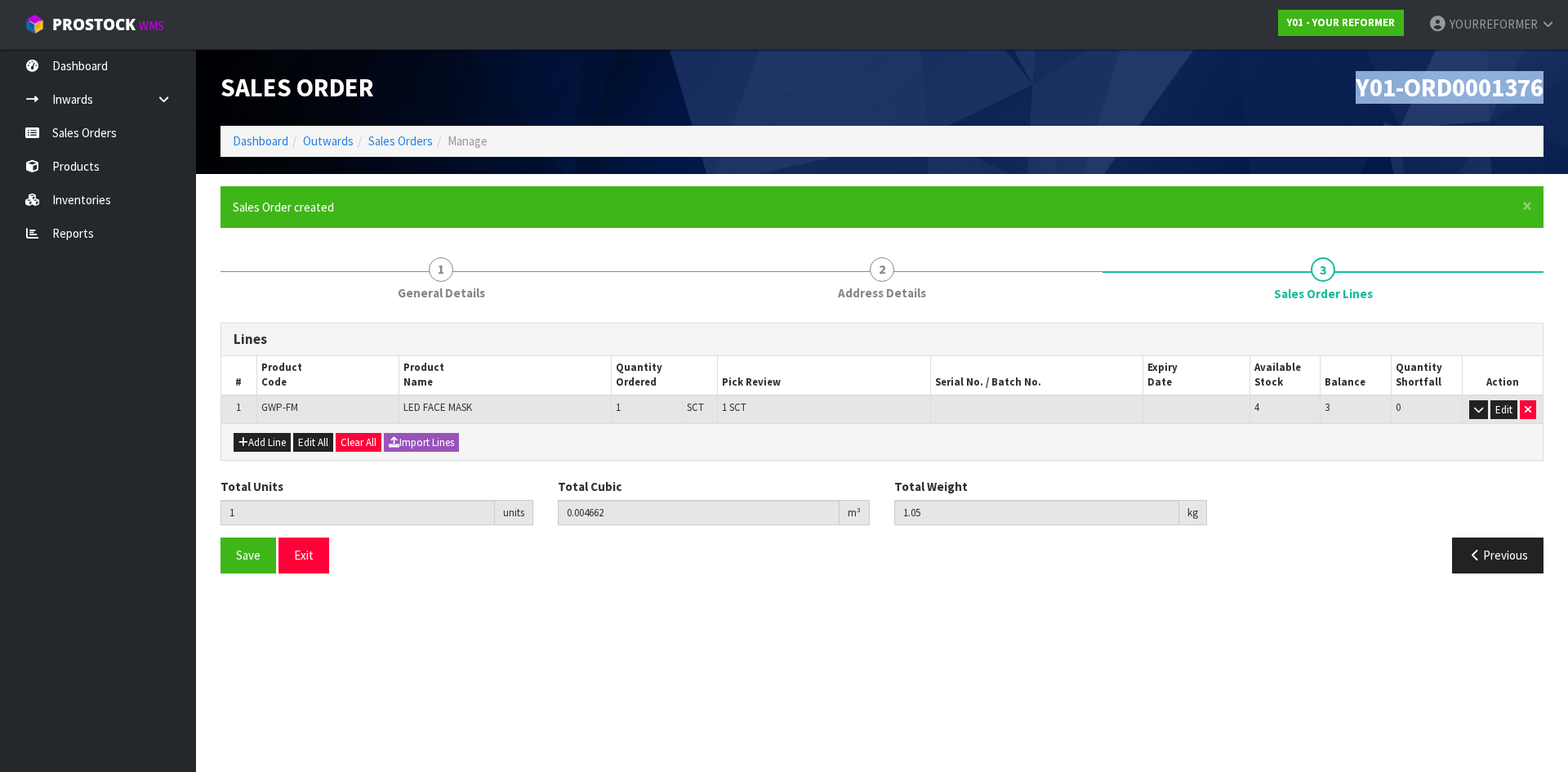
drag, startPoint x: 1544, startPoint y: 87, endPoint x: 1283, endPoint y: 102, distance: 261.4
click at [618, 96] on div "Y01-ORD0001376" at bounding box center [1219, 87] width 673 height 77
